Goal: Navigation & Orientation: Find specific page/section

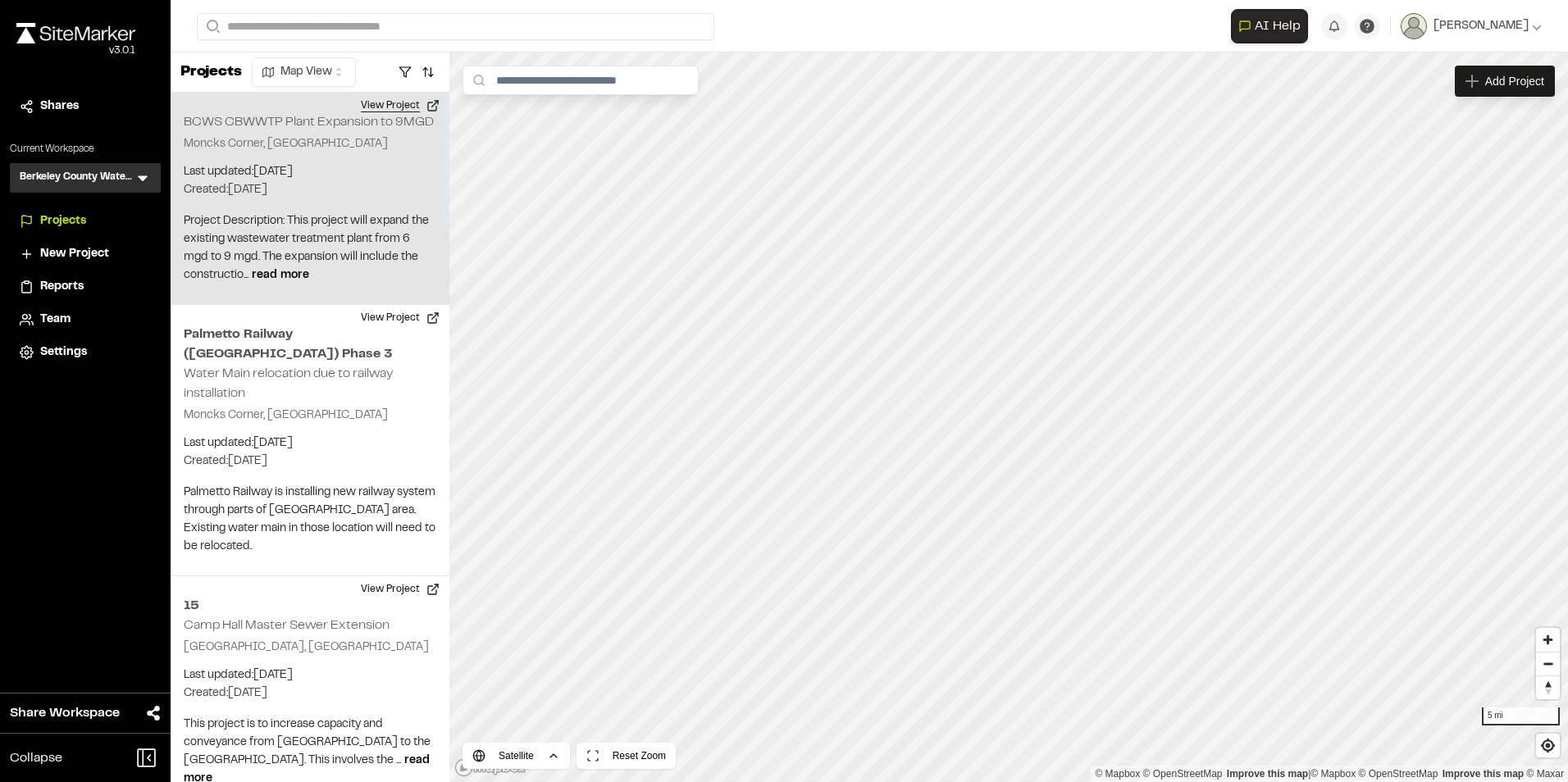
click at [402, 103] on button "View Project" at bounding box center [400, 105] width 99 height 26
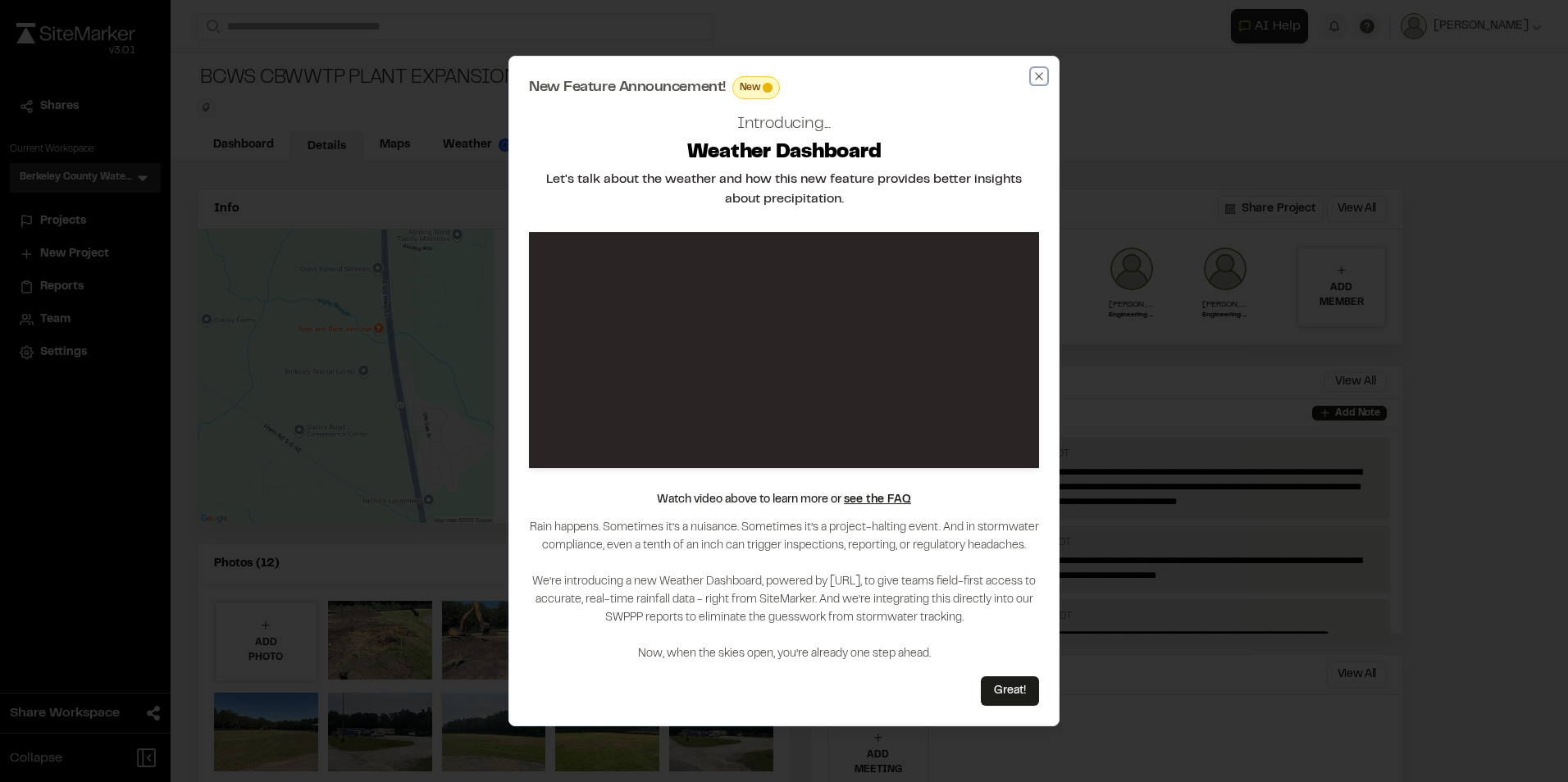
click at [1043, 72] on icon "button" at bounding box center [1039, 76] width 13 height 13
